Goal: Navigation & Orientation: Find specific page/section

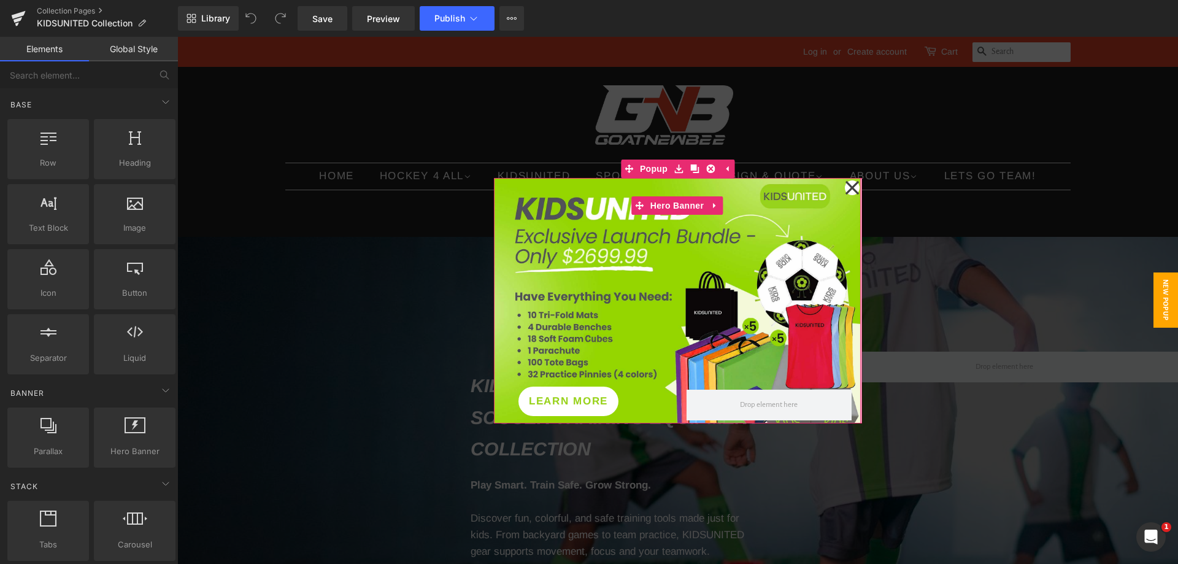
click at [845, 190] on icon at bounding box center [852, 187] width 14 height 14
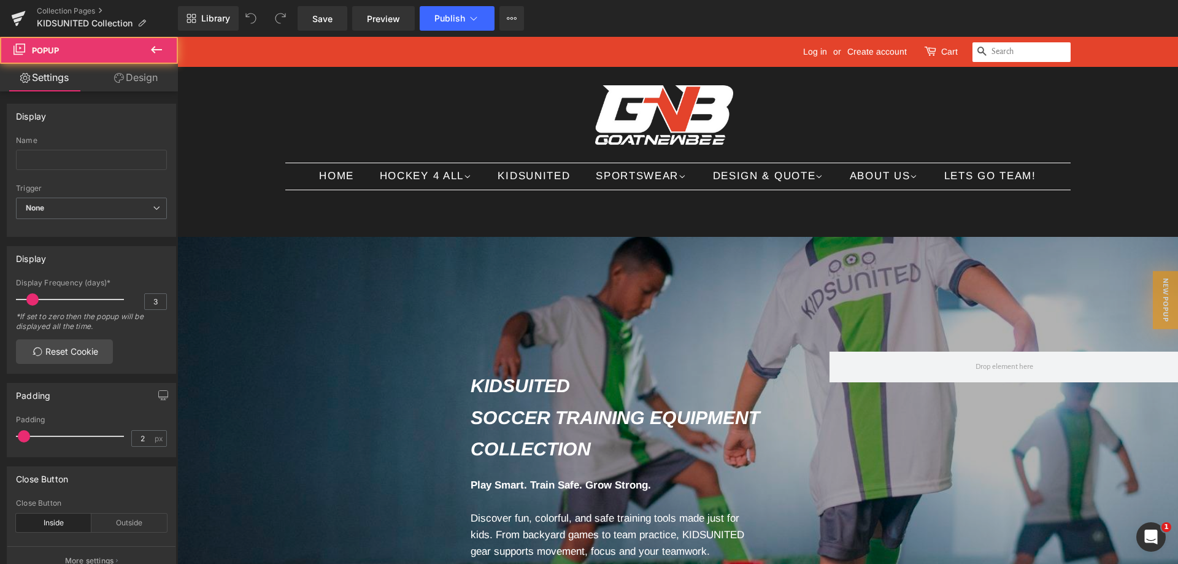
click at [845, 188] on link "ABOUT US" at bounding box center [886, 176] width 90 height 26
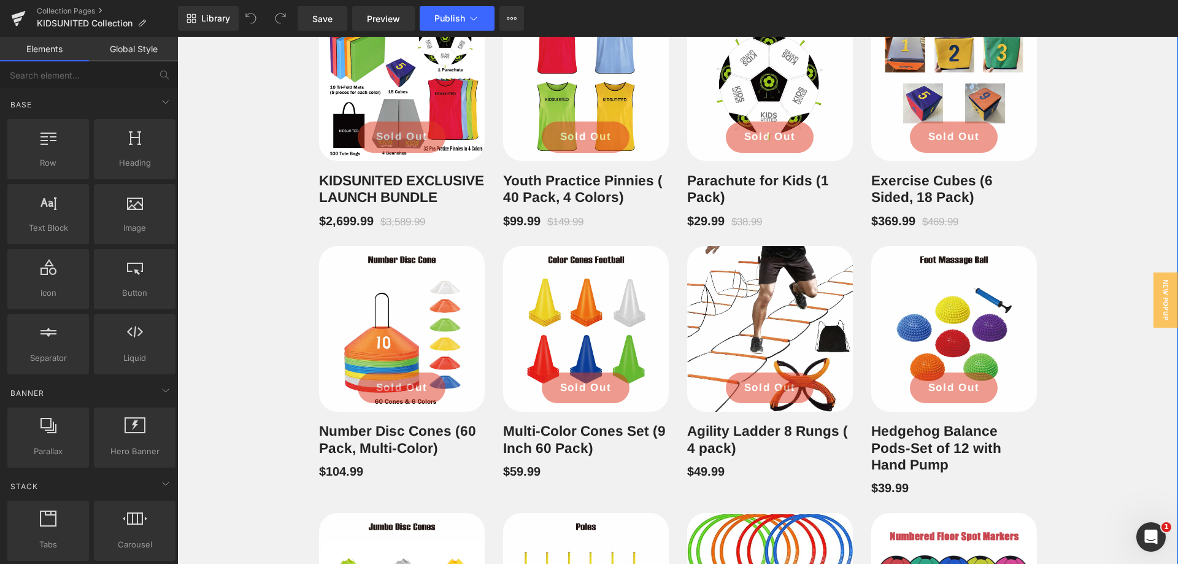
scroll to position [552, 0]
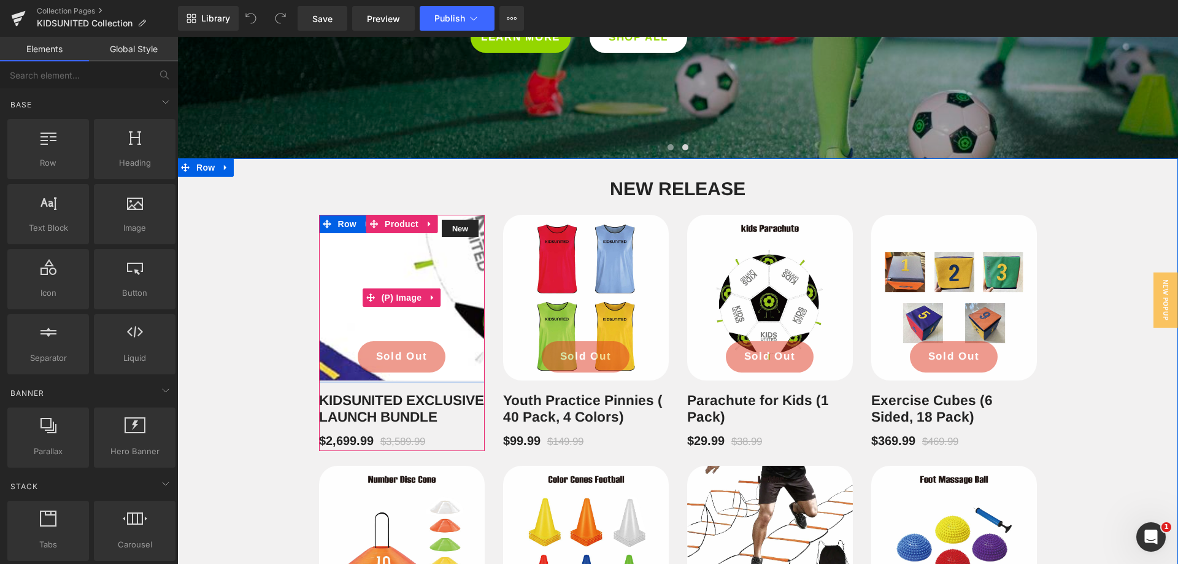
click at [414, 268] on img at bounding box center [312, 458] width 1060 height 1060
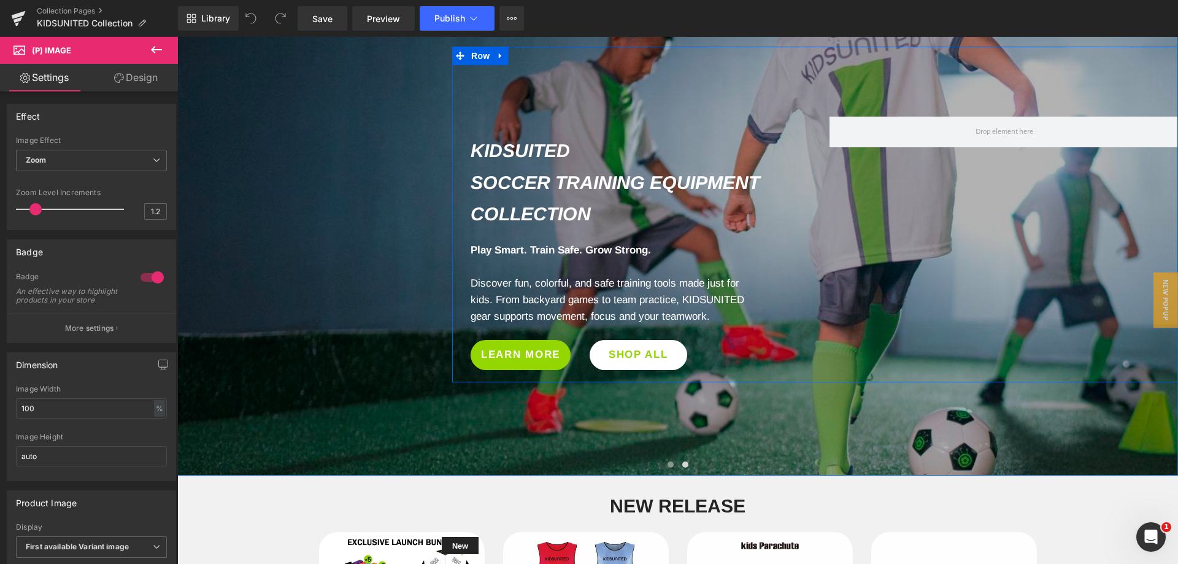
scroll to position [123, 0]
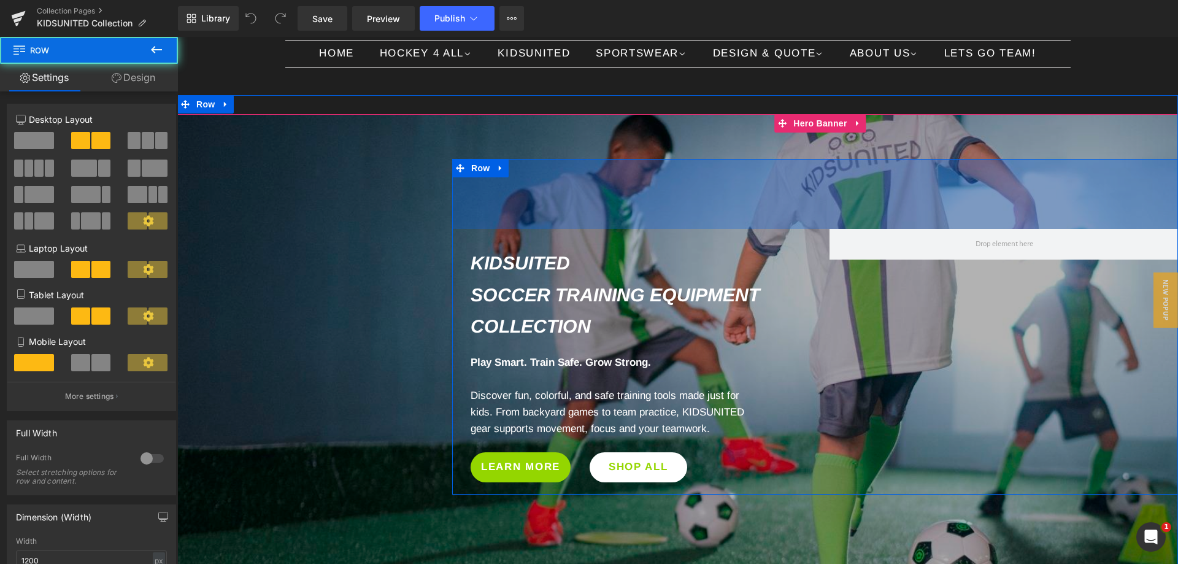
drag, startPoint x: 597, startPoint y: 164, endPoint x: 532, endPoint y: 161, distance: 64.5
click at [532, 161] on div "KIDSUITED Soccer Training Equipment Collection Heading Row Play Smart. Train Sa…" at bounding box center [820, 327] width 736 height 336
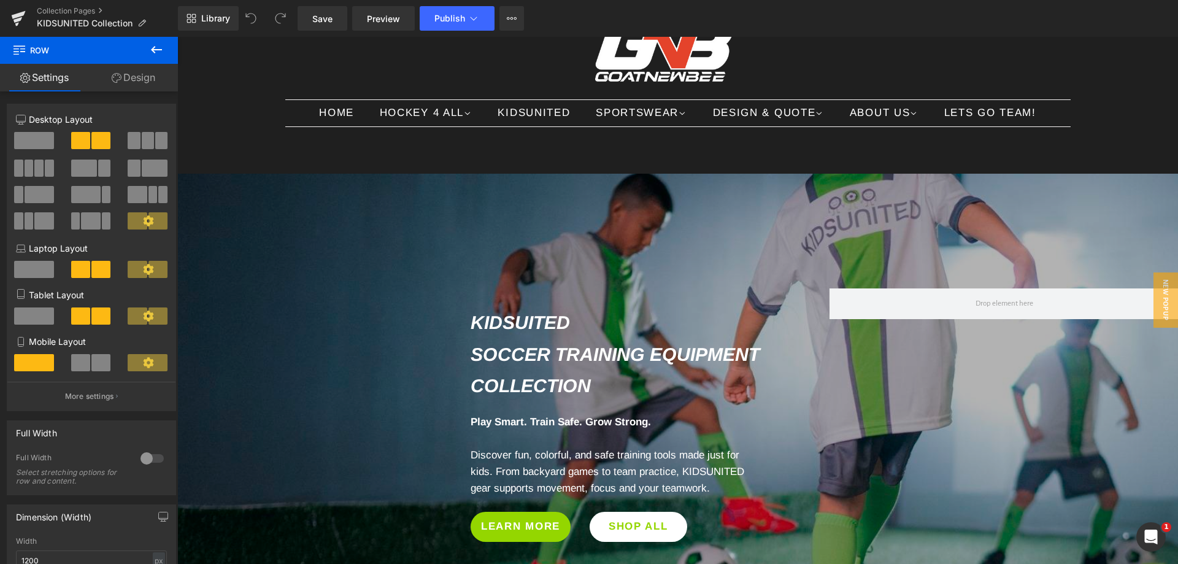
scroll to position [61, 0]
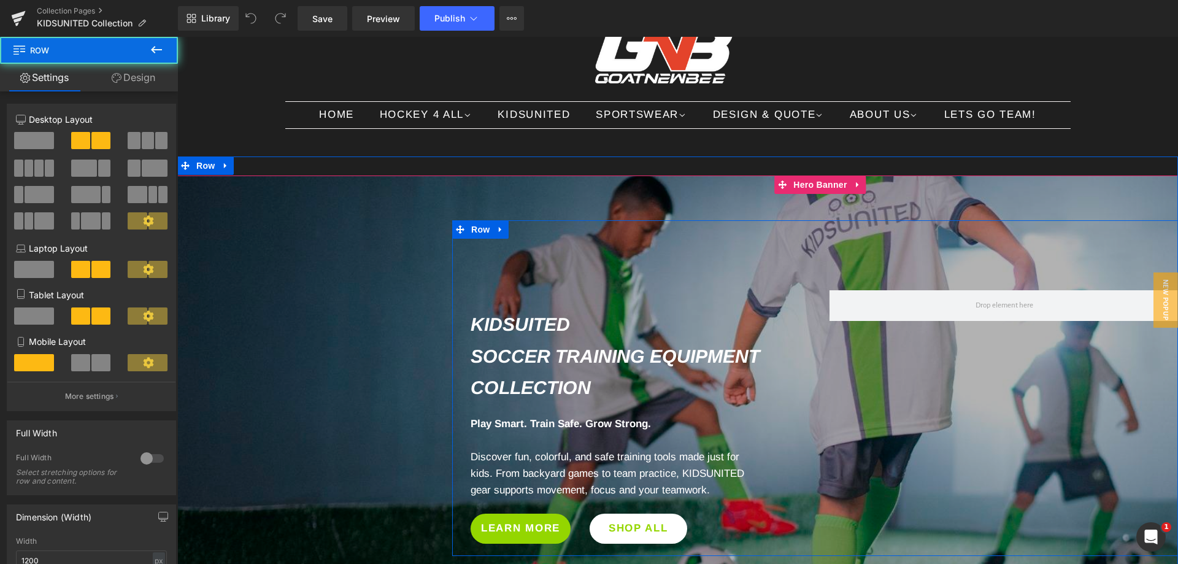
click at [895, 317] on span at bounding box center [1005, 305] width 350 height 31
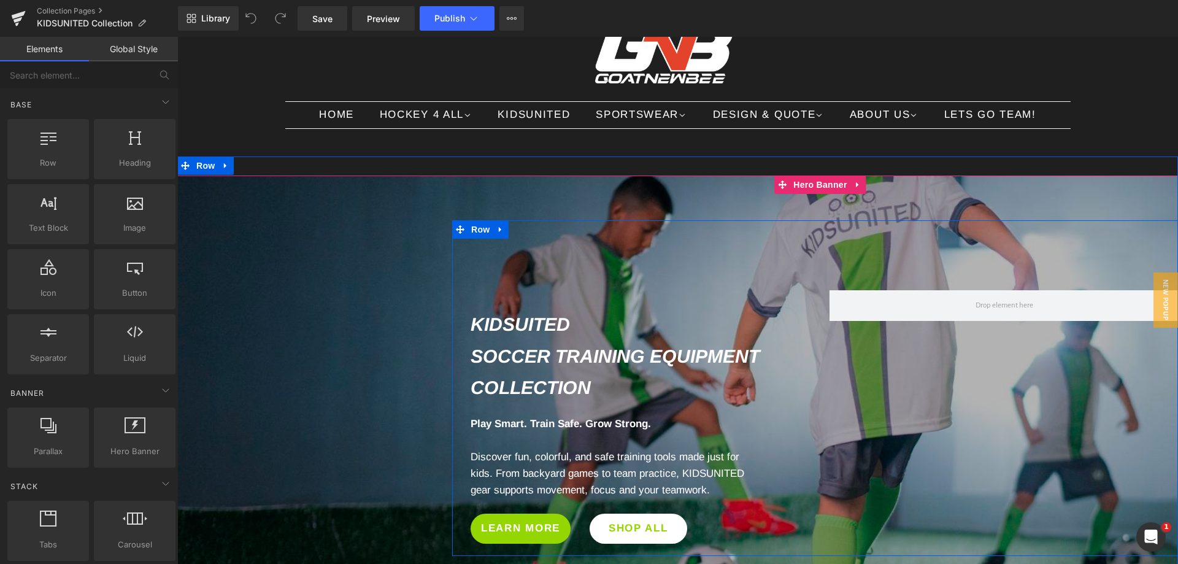
click at [986, 297] on span at bounding box center [1004, 306] width 66 height 20
click at [497, 234] on link at bounding box center [501, 229] width 16 height 18
click at [952, 306] on span at bounding box center [1005, 305] width 350 height 31
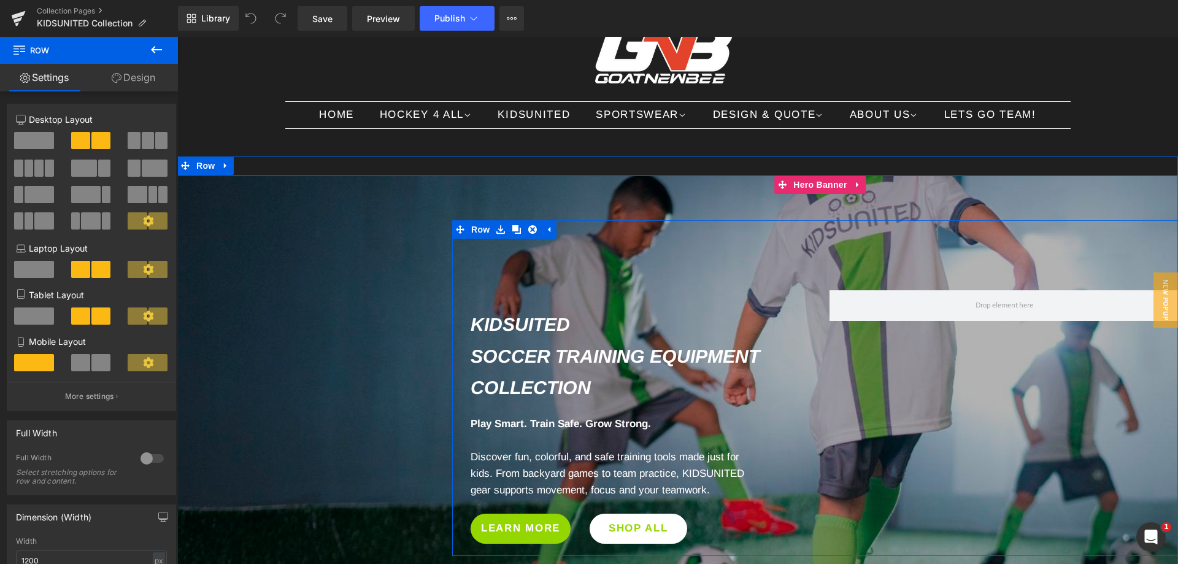
click at [946, 293] on span at bounding box center [1005, 305] width 350 height 31
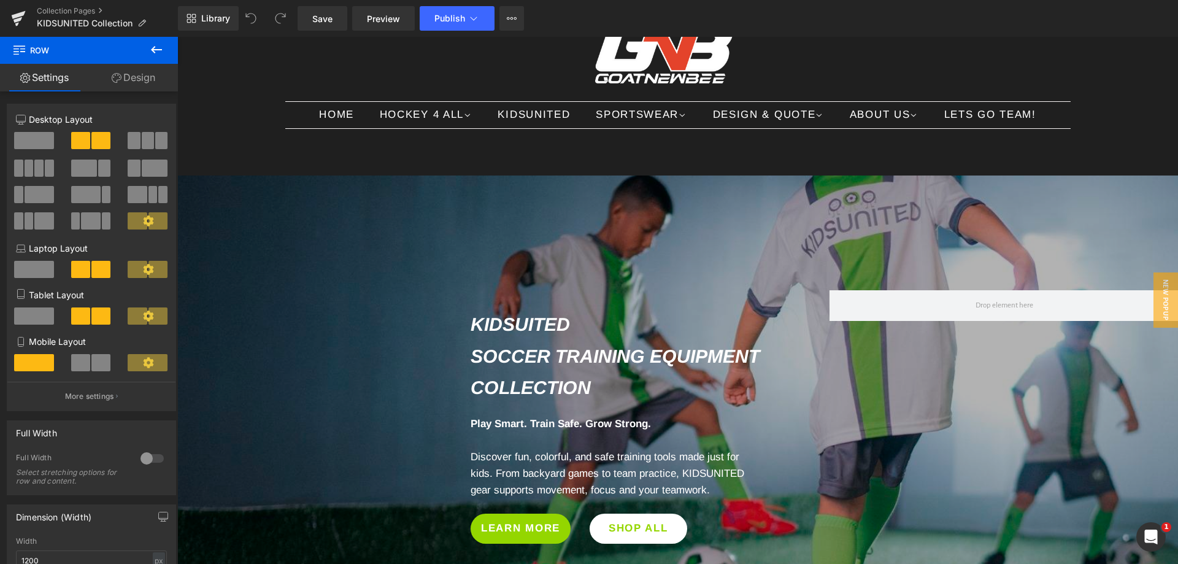
click at [158, 53] on icon at bounding box center [156, 49] width 15 height 15
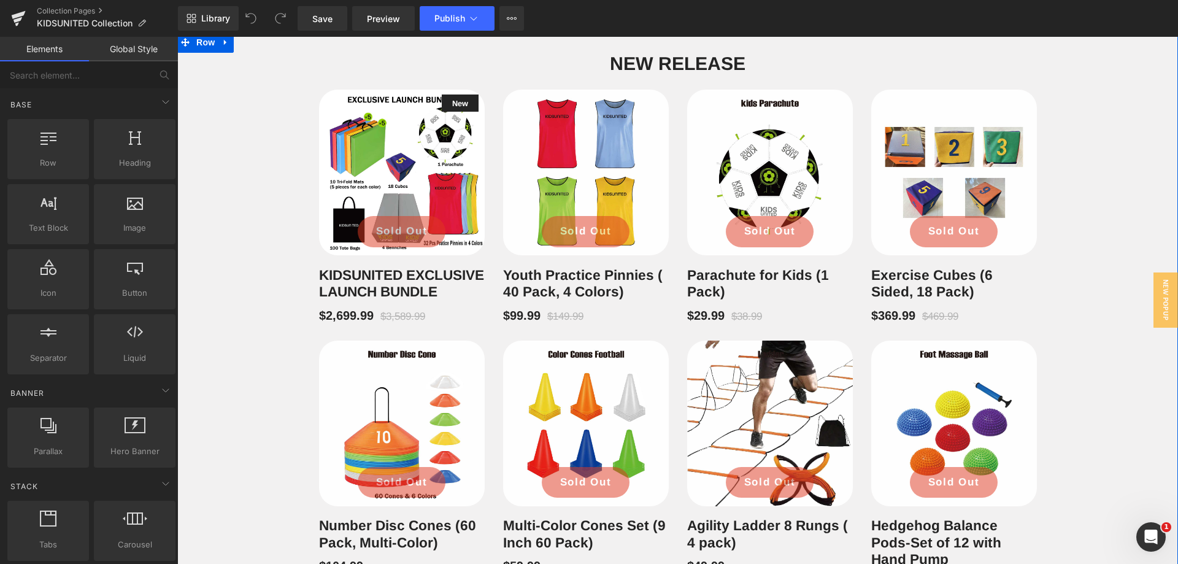
scroll to position [675, 0]
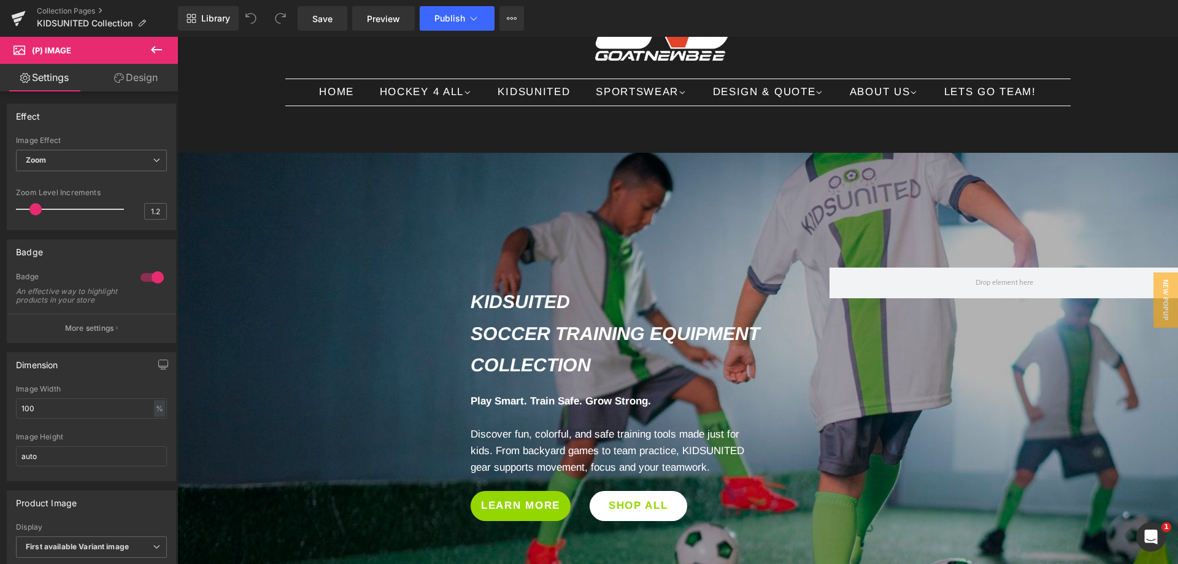
scroll to position [0, 0]
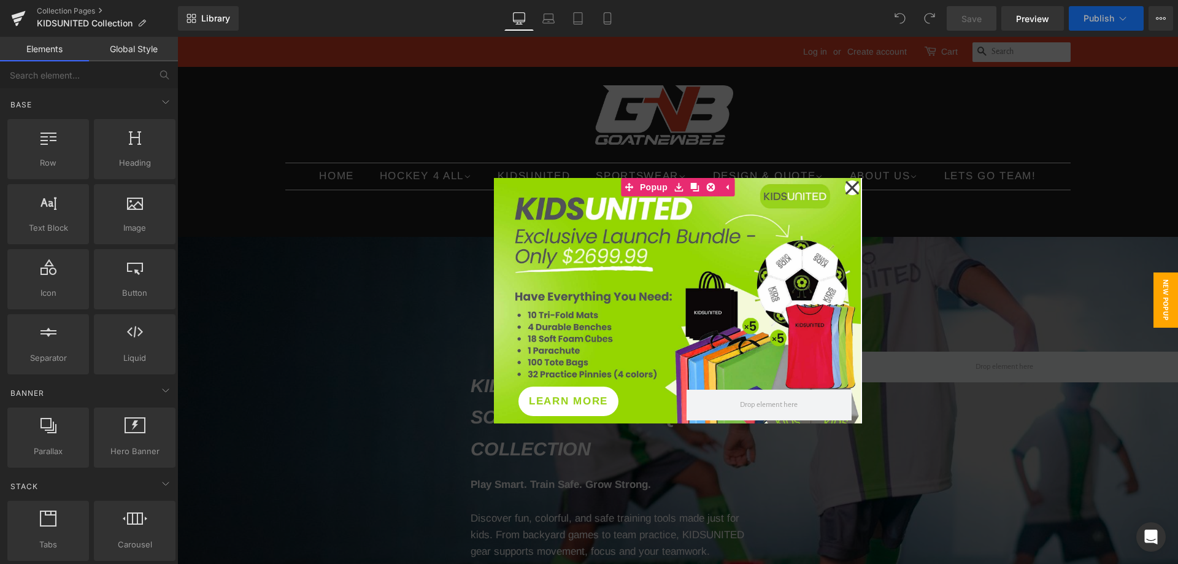
click at [849, 191] on icon at bounding box center [852, 187] width 15 height 61
